Goal: Entertainment & Leisure: Consume media (video, audio)

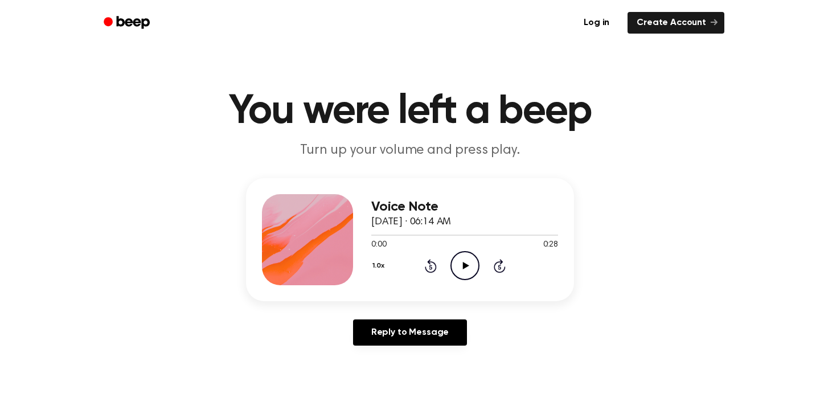
click at [466, 275] on icon "Play Audio" at bounding box center [464, 265] width 29 height 29
click at [468, 264] on icon "Pause Audio" at bounding box center [464, 265] width 29 height 29
click at [463, 263] on icon "Play Audio" at bounding box center [464, 265] width 29 height 29
